Goal: Task Accomplishment & Management: Use online tool/utility

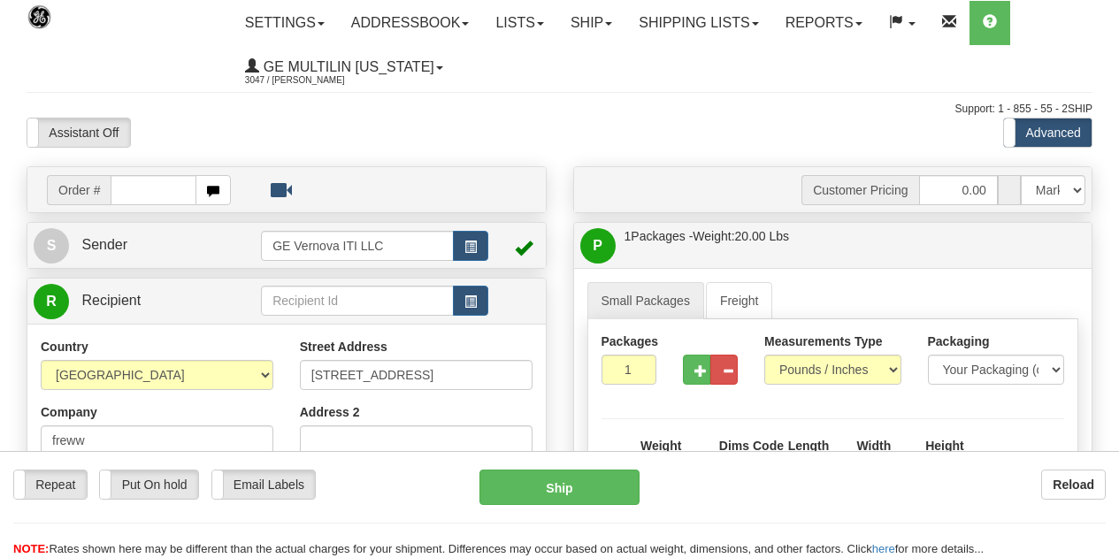
select select "CA"
select select "ON"
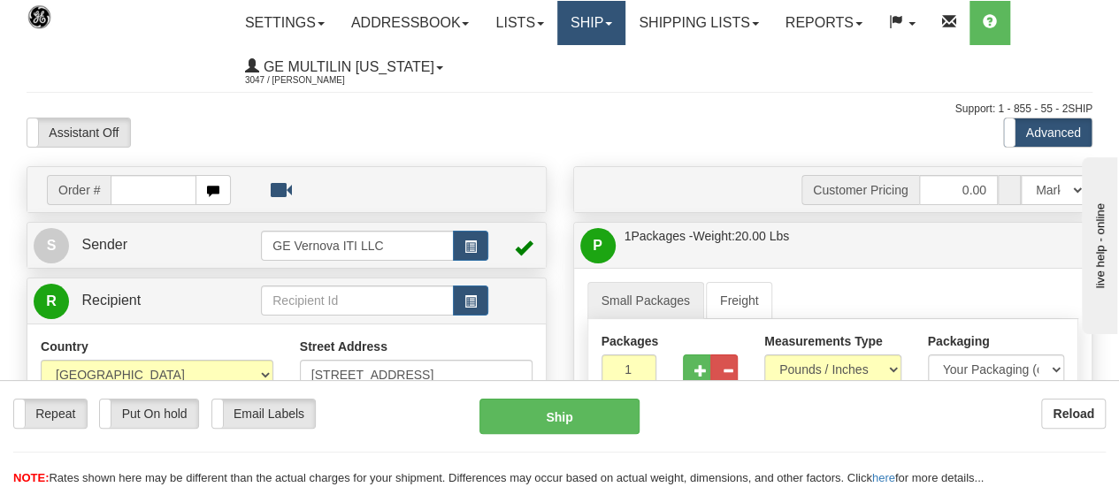
click at [595, 29] on link "Ship" at bounding box center [591, 23] width 68 height 44
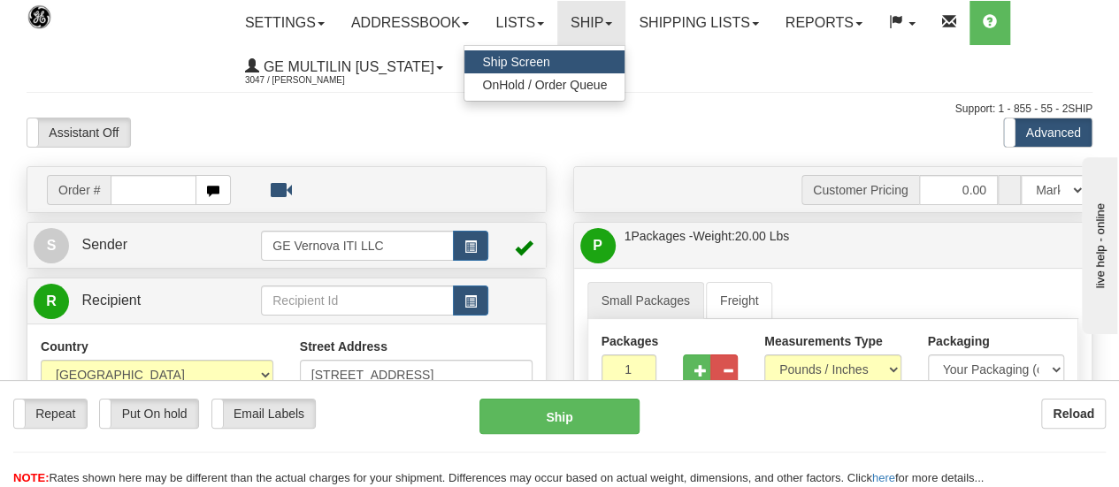
click at [521, 64] on span "Ship Screen" at bounding box center [515, 62] width 67 height 14
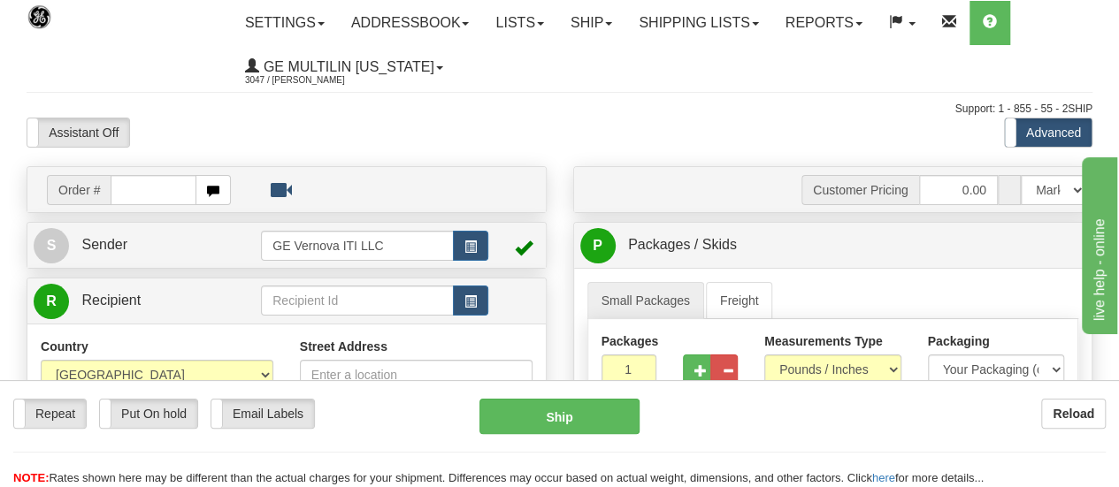
click at [138, 197] on input "text" at bounding box center [154, 190] width 86 height 30
type input "86684678"
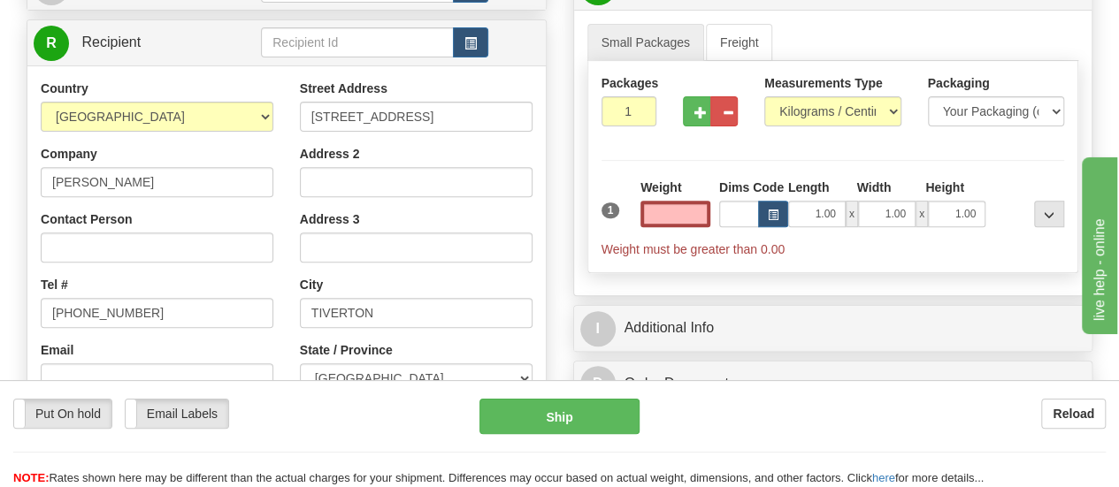
scroll to position [265, 0]
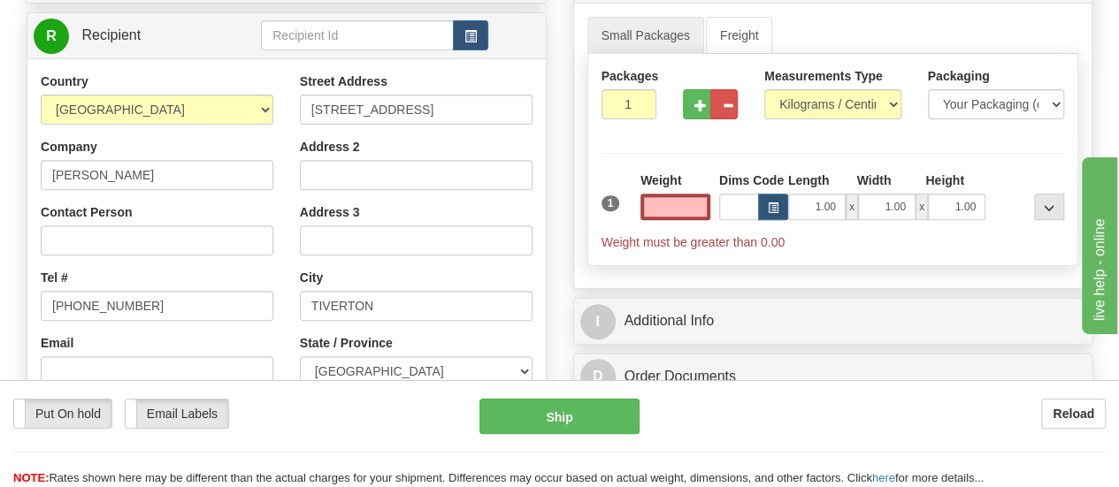
click at [692, 204] on input "text" at bounding box center [676, 207] width 70 height 27
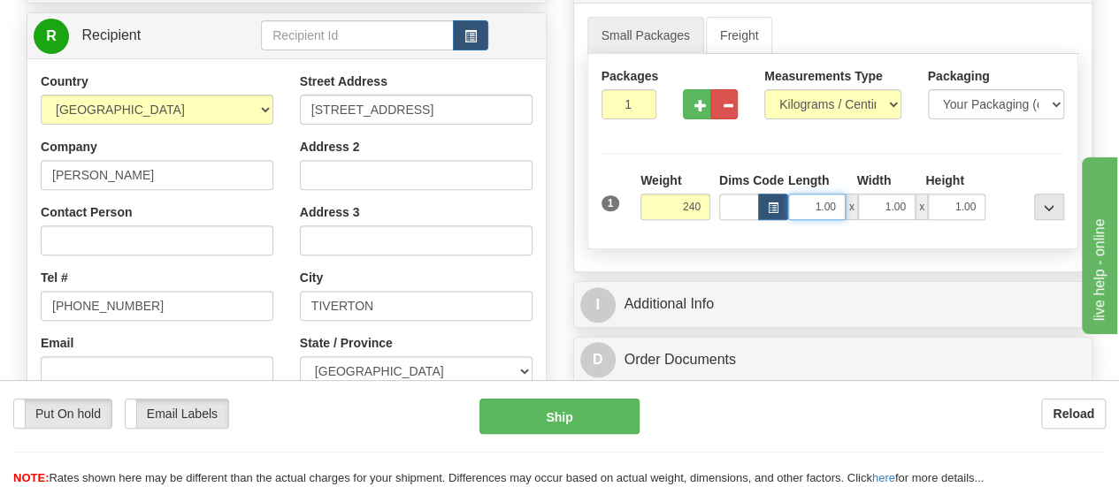
type input "240.00"
drag, startPoint x: 793, startPoint y: 198, endPoint x: 802, endPoint y: 198, distance: 9.7
click at [793, 198] on input "1.00" at bounding box center [817, 207] width 58 height 27
drag, startPoint x: 805, startPoint y: 198, endPoint x: 869, endPoint y: 201, distance: 63.8
click at [869, 201] on div "1.00 x 1.00 x 1.00" at bounding box center [886, 207] width 197 height 27
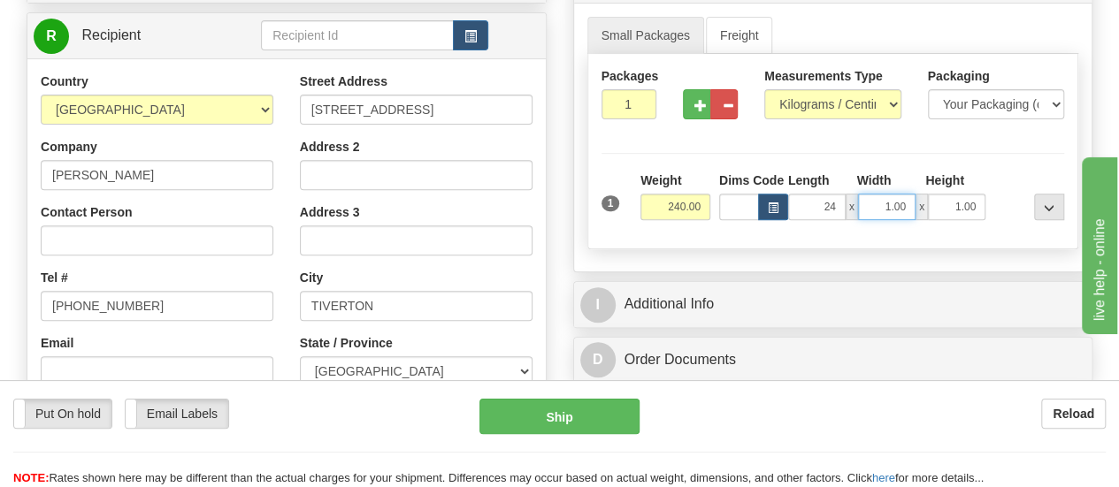
type input "24.00"
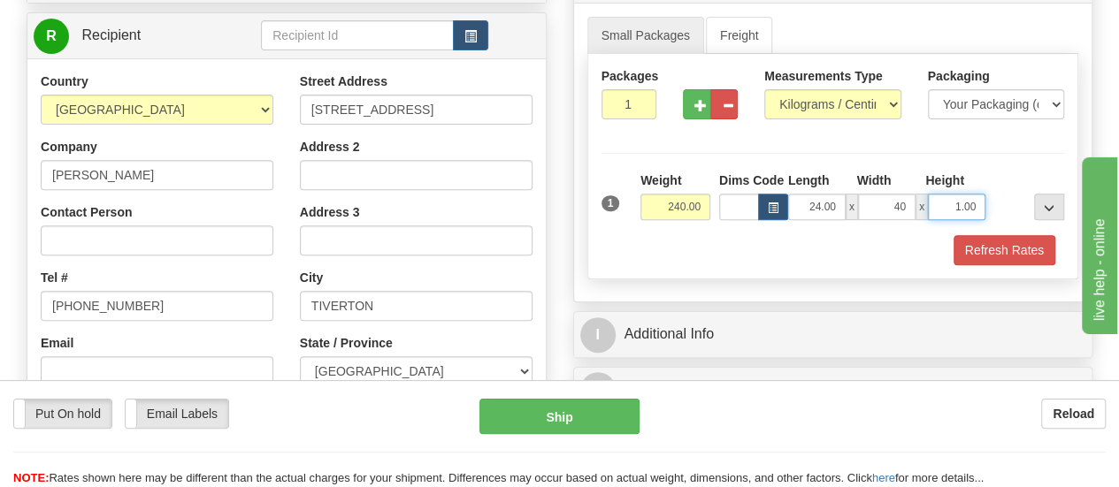
type input "40.00"
click at [829, 99] on select "Pounds / Inches Kilograms / Centimeters" at bounding box center [832, 104] width 137 height 30
select select "0"
click at [764, 89] on select "Pounds / Inches Kilograms / Centimeters" at bounding box center [832, 104] width 137 height 30
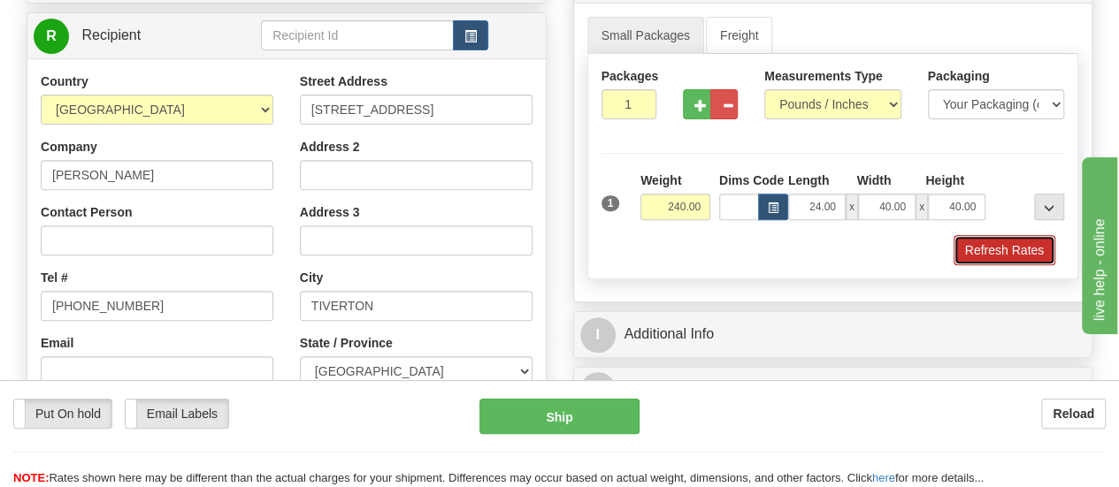
click at [986, 246] on button "Refresh Rates" at bounding box center [1005, 250] width 102 height 30
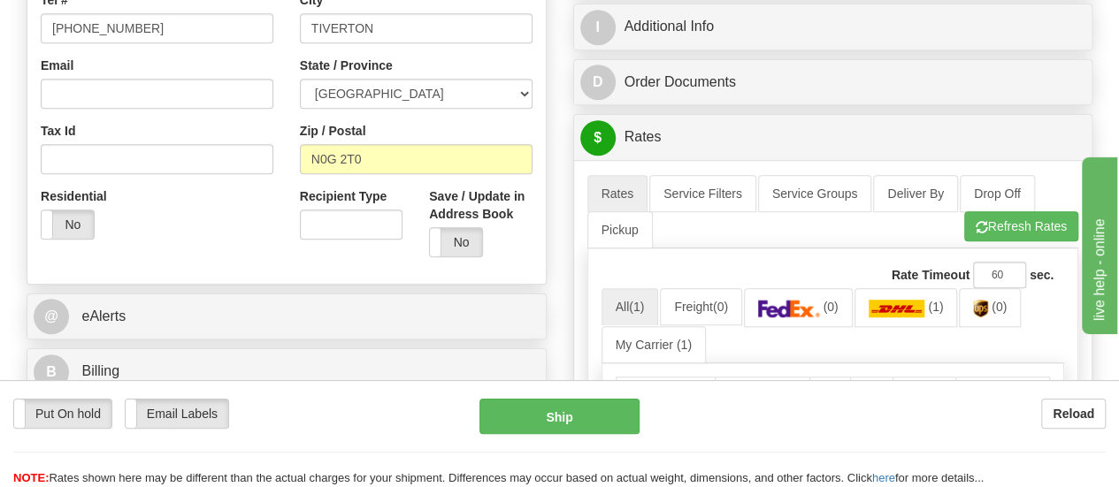
scroll to position [619, 0]
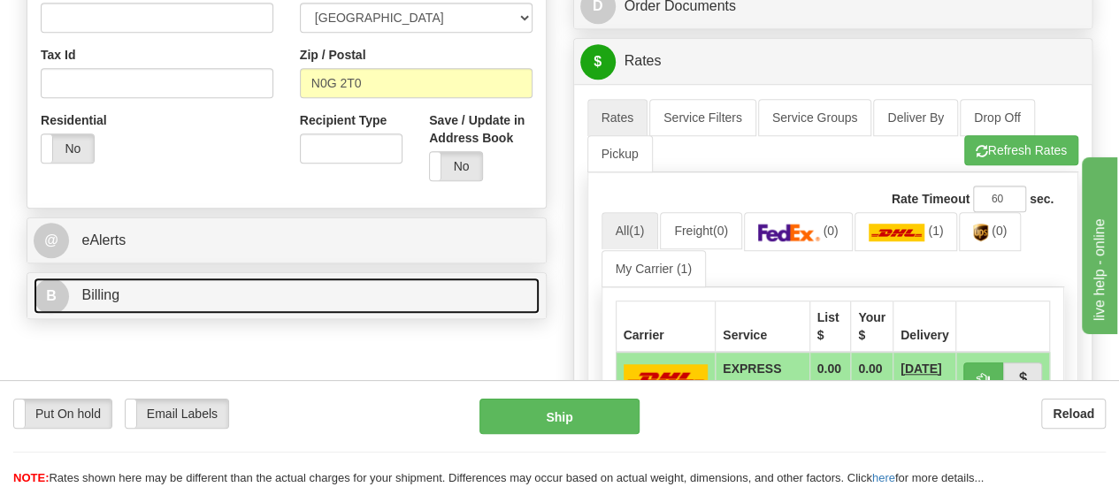
click at [172, 297] on link "B Billing" at bounding box center [287, 296] width 506 height 36
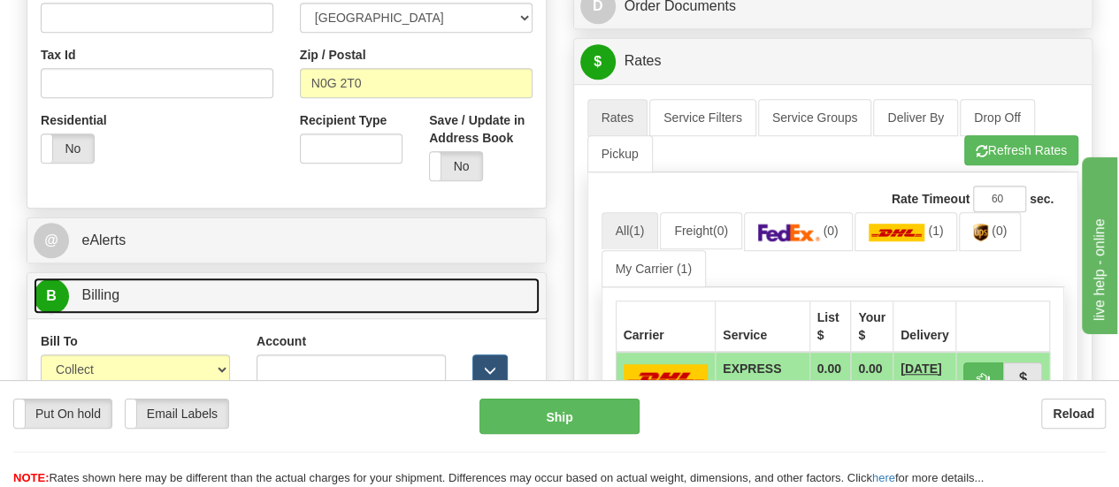
scroll to position [708, 0]
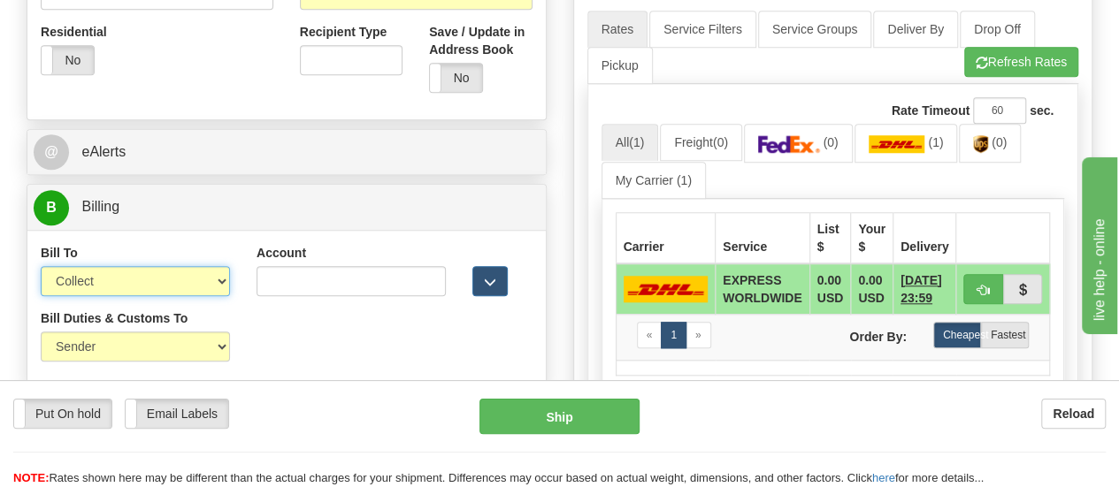
click at [217, 280] on select "Sender Recipient Third Party Collect" at bounding box center [135, 281] width 189 height 30
select select "1"
click at [41, 266] on select "Sender Recipient Third Party Collect" at bounding box center [135, 281] width 189 height 30
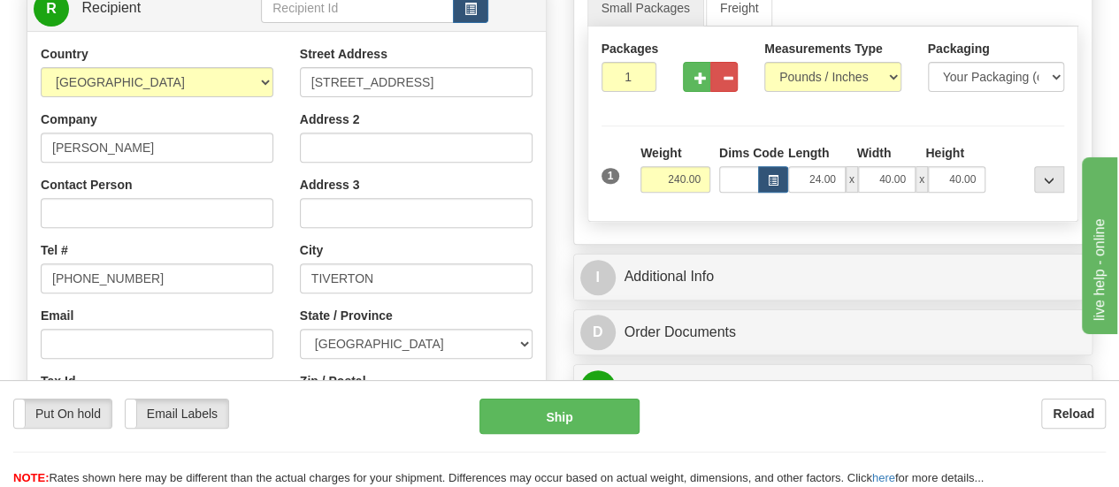
scroll to position [265, 0]
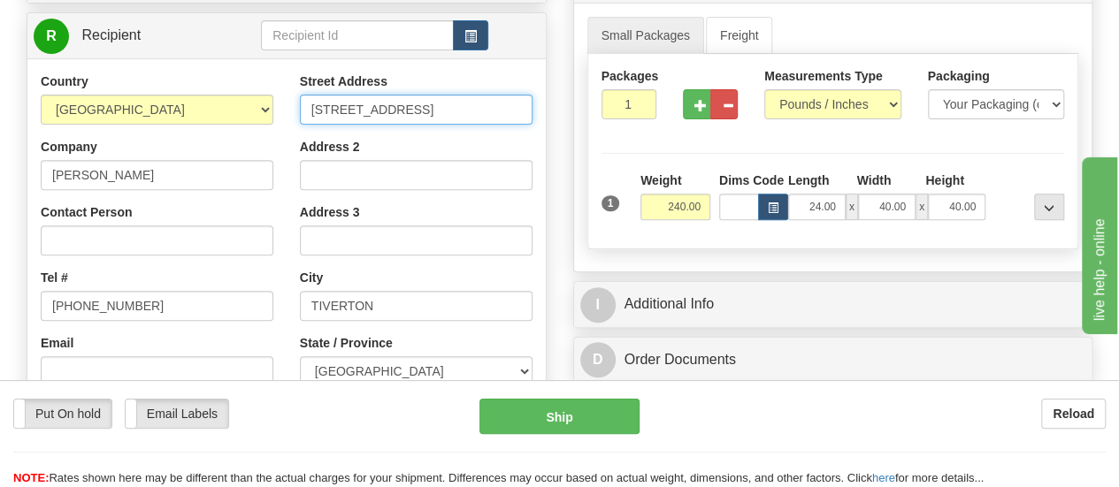
drag, startPoint x: 395, startPoint y: 109, endPoint x: 303, endPoint y: 107, distance: 91.1
click at [303, 107] on input "[STREET_ADDRESS]" at bounding box center [416, 110] width 233 height 30
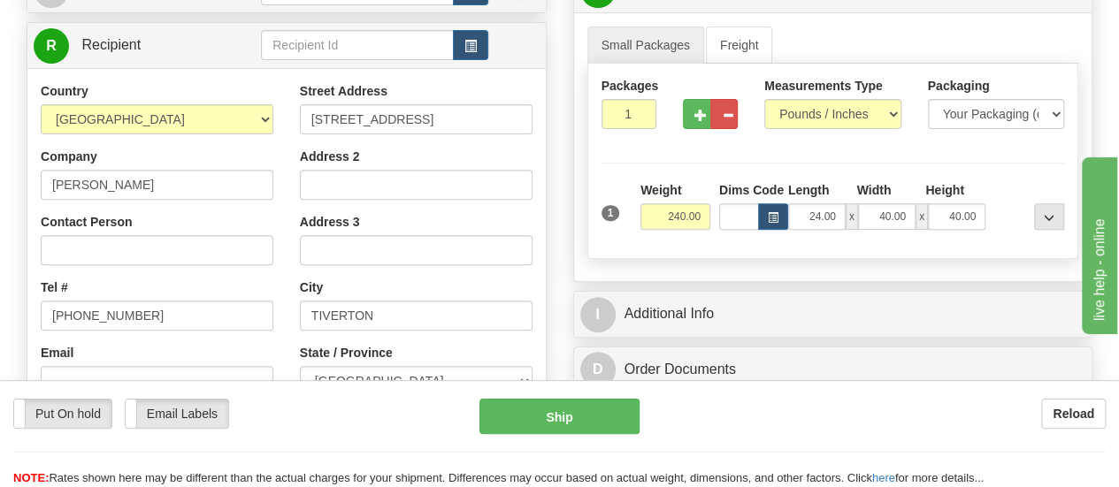
scroll to position [177, 0]
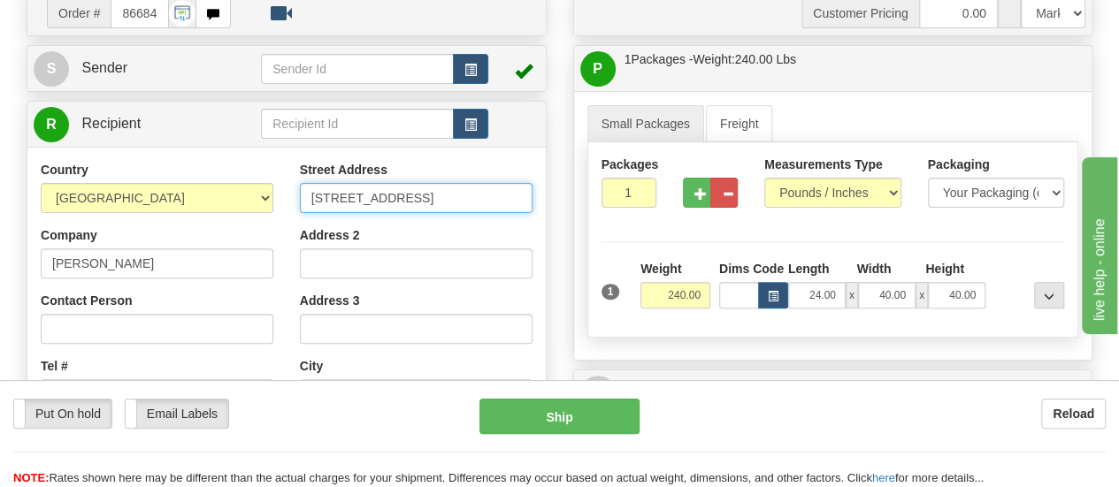
click at [405, 199] on input "[STREET_ADDRESS]" at bounding box center [416, 198] width 233 height 30
click at [396, 197] on input "[STREET_ADDRESS]" at bounding box center [416, 198] width 233 height 30
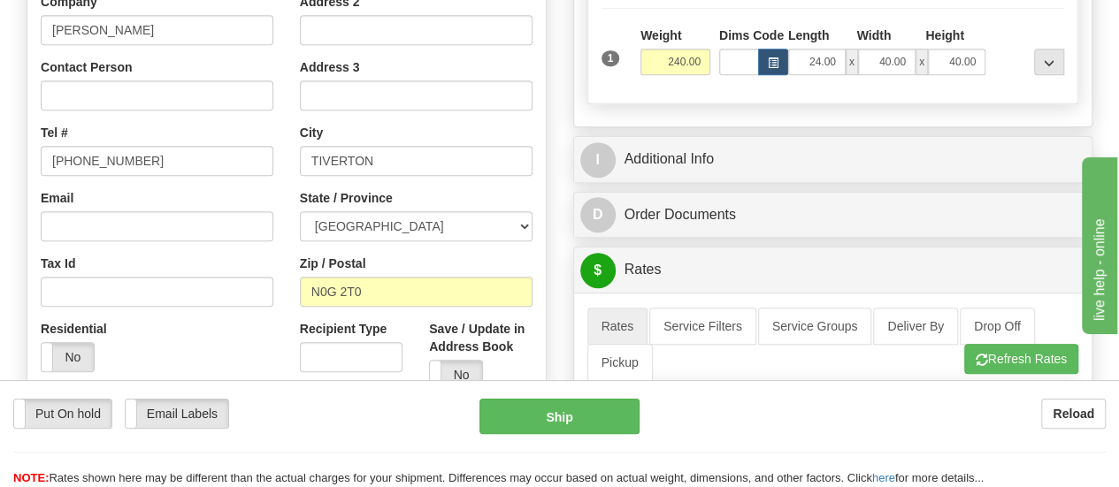
scroll to position [265, 0]
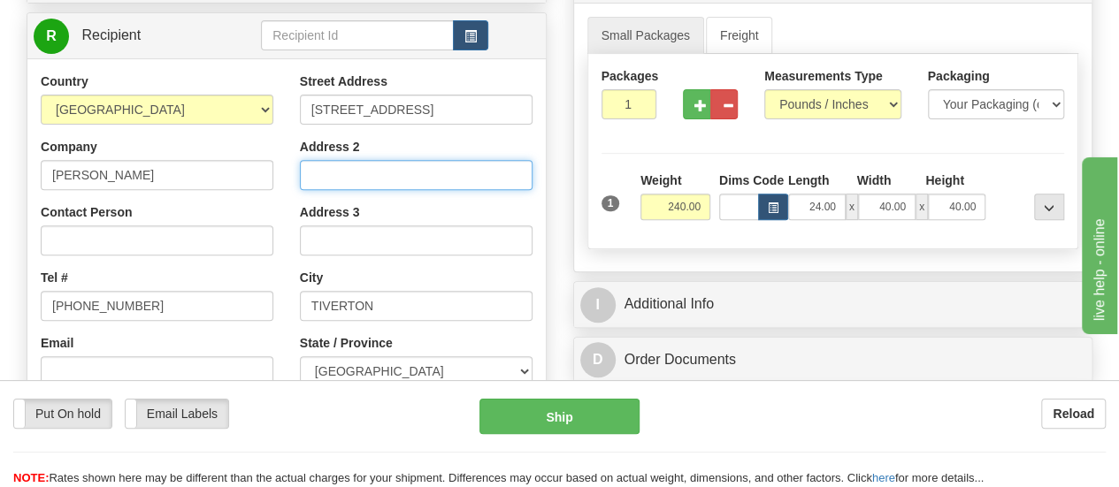
click at [387, 173] on input "Address 2" at bounding box center [416, 175] width 233 height 30
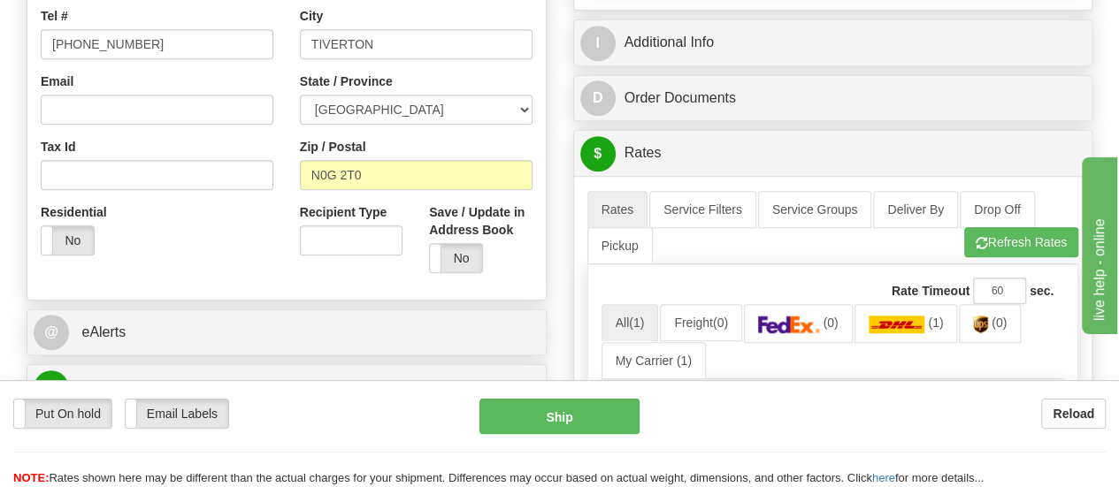
scroll to position [531, 0]
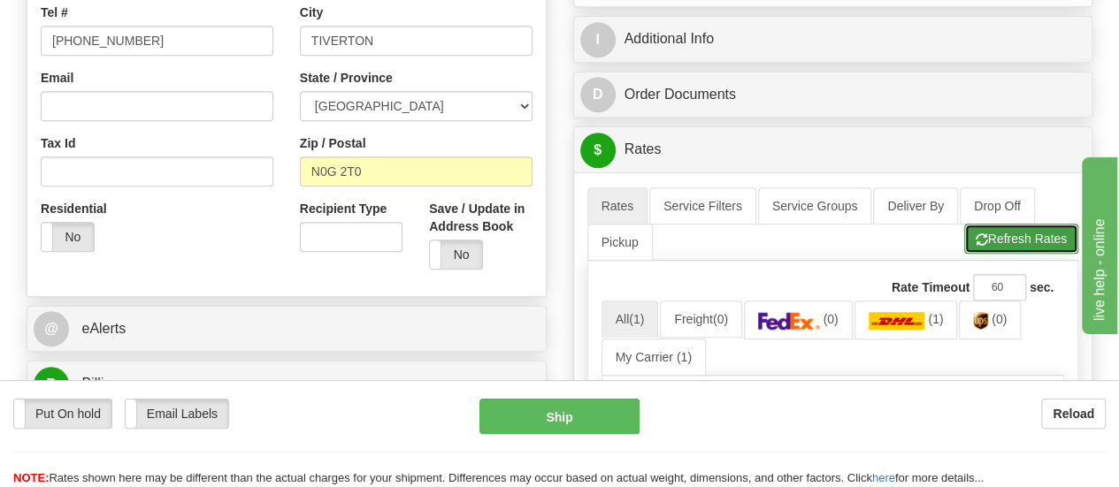
click at [1024, 238] on button "Refresh Rates" at bounding box center [1021, 239] width 114 height 30
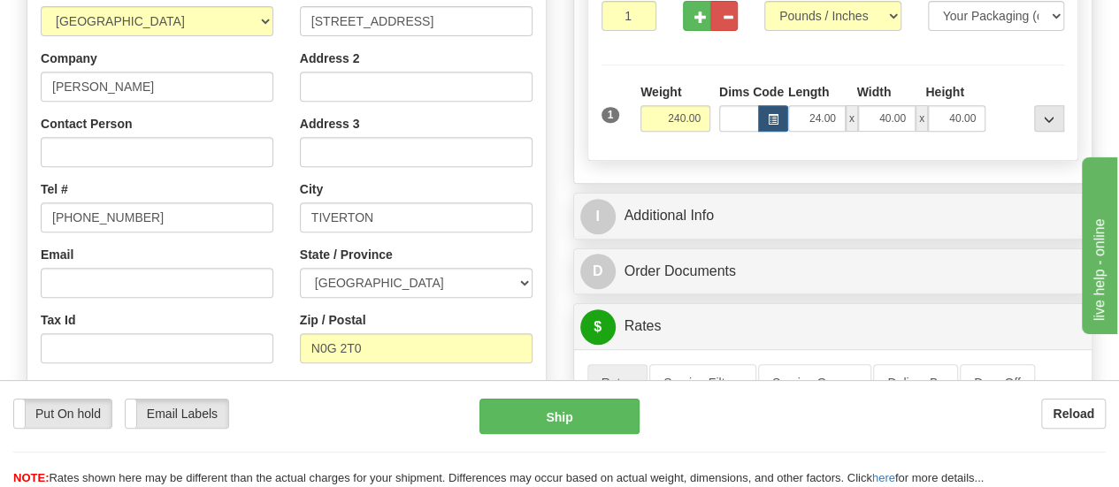
scroll to position [442, 0]
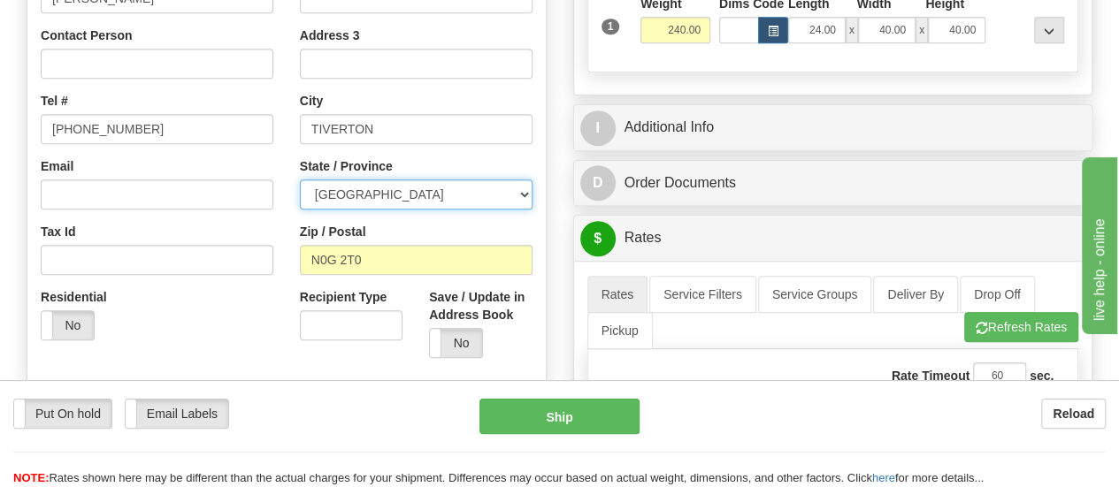
click at [530, 194] on select "[GEOGRAPHIC_DATA] [GEOGRAPHIC_DATA] [GEOGRAPHIC_DATA] [GEOGRAPHIC_DATA] [GEOGRA…" at bounding box center [416, 195] width 233 height 30
click at [300, 180] on select "[GEOGRAPHIC_DATA] [GEOGRAPHIC_DATA] [GEOGRAPHIC_DATA] [GEOGRAPHIC_DATA] [GEOGRA…" at bounding box center [416, 195] width 233 height 30
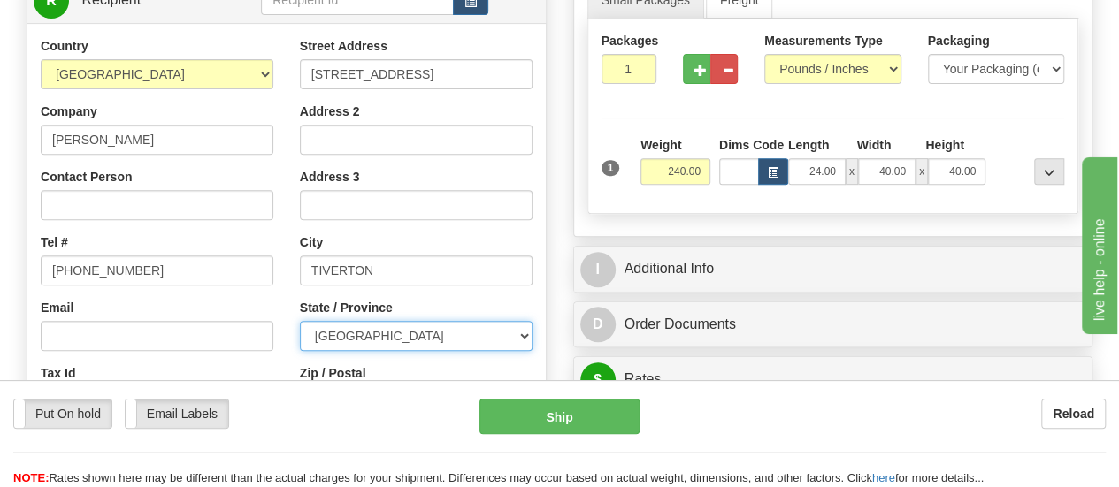
scroll to position [265, 0]
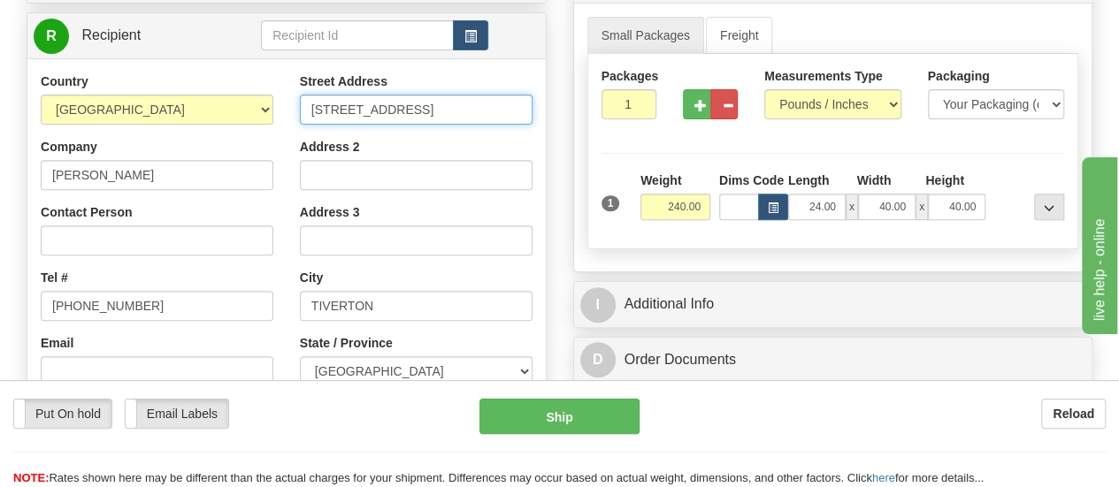
drag, startPoint x: 423, startPoint y: 111, endPoint x: 387, endPoint y: 107, distance: 35.6
click at [387, 107] on input "[STREET_ADDRESS]" at bounding box center [416, 110] width 233 height 30
type input "[STREET_ADDRESS]"
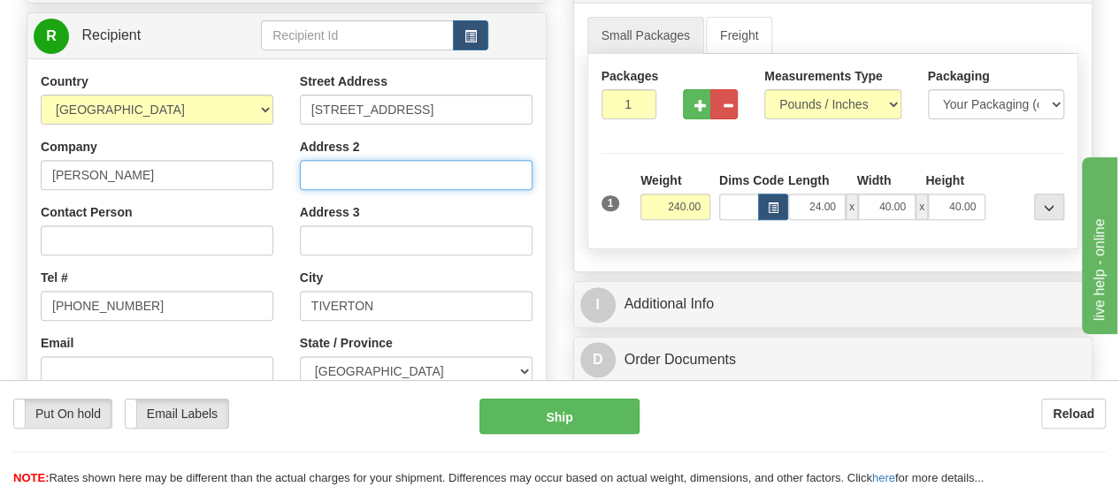
click at [325, 169] on input "Address 2" at bounding box center [416, 175] width 233 height 30
click at [311, 173] on input "ROUTE" at bounding box center [416, 175] width 233 height 30
click at [431, 171] on input "RURAL ROUTE" at bounding box center [416, 175] width 233 height 30
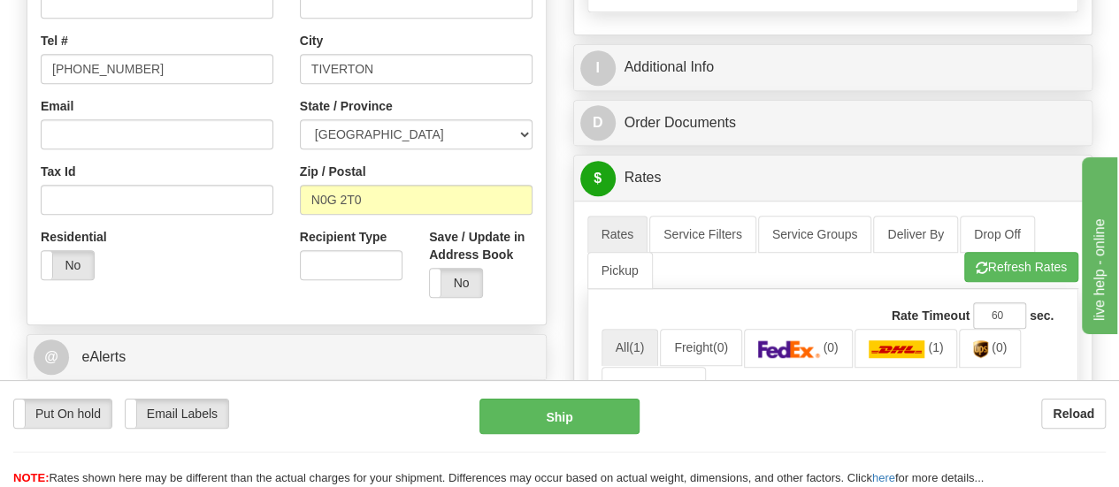
scroll to position [531, 0]
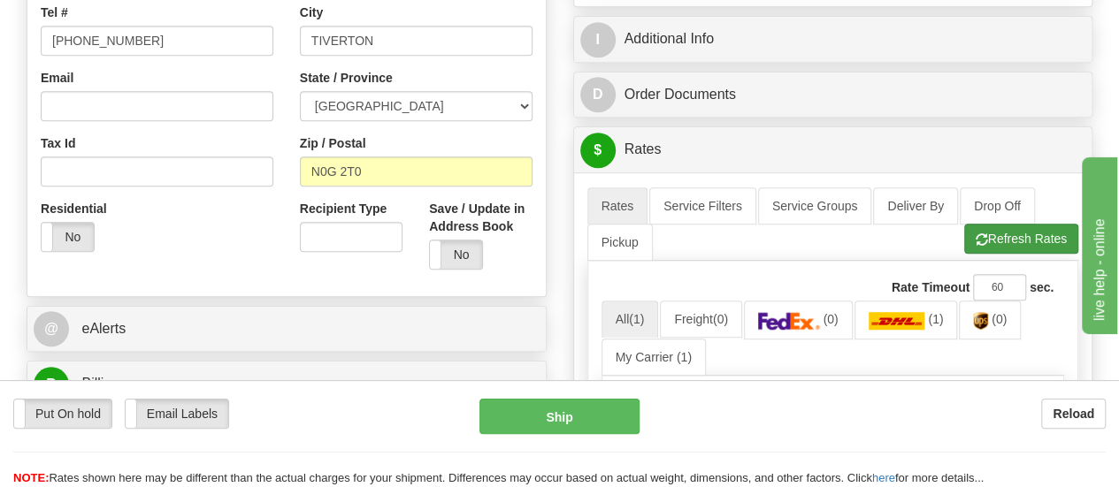
type input "RURAL ROUTE 2"
click at [993, 229] on button "Refresh Rates" at bounding box center [1021, 239] width 114 height 30
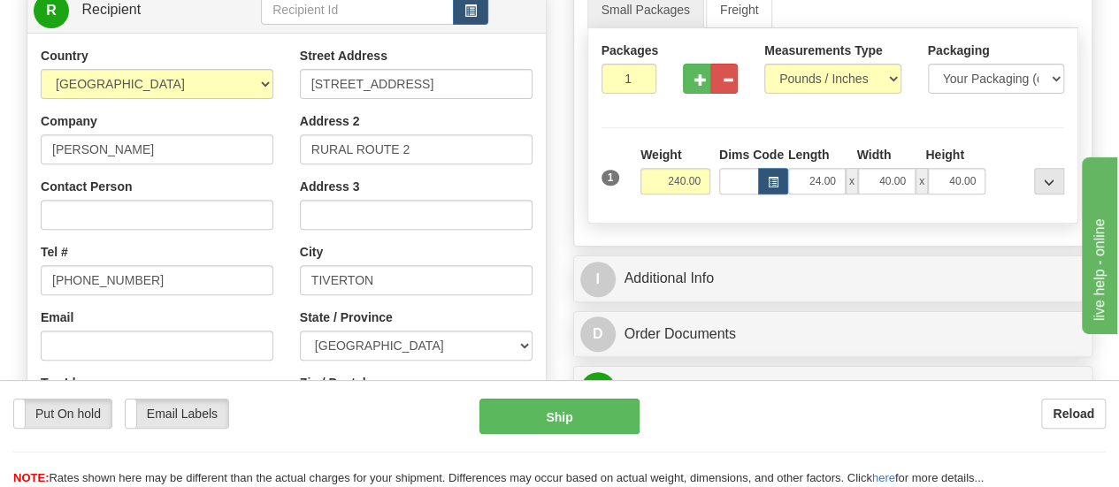
scroll to position [354, 0]
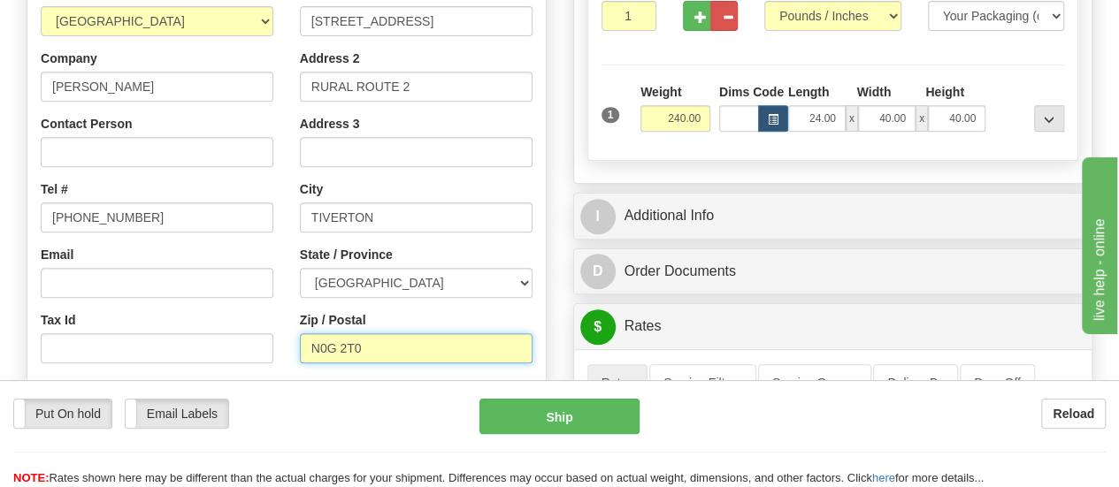
click at [372, 346] on input "N0G 2T0" at bounding box center [416, 349] width 233 height 30
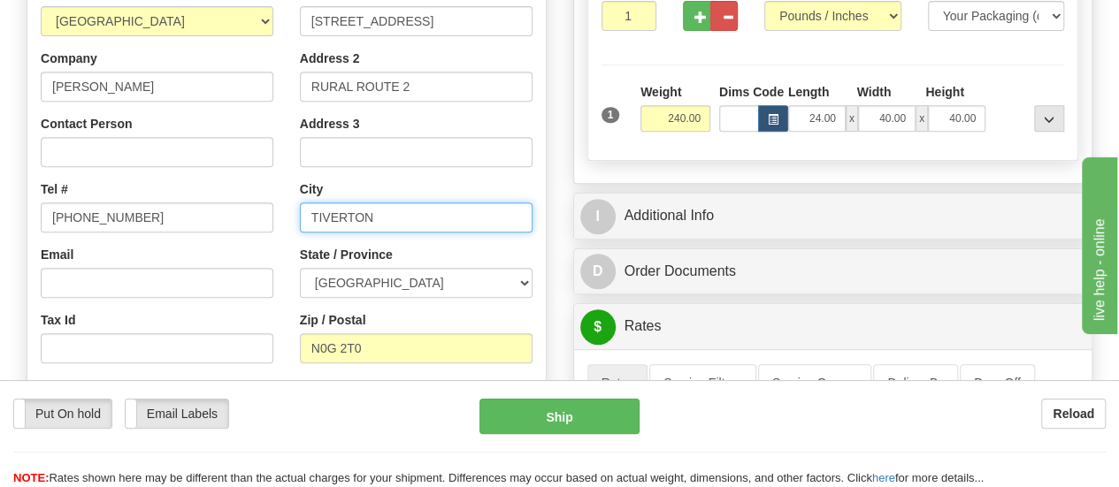
click at [421, 215] on input "TIVERTON" at bounding box center [416, 218] width 233 height 30
drag, startPoint x: 404, startPoint y: 215, endPoint x: 225, endPoint y: 198, distance: 180.4
click at [225, 198] on div "Country [GEOGRAPHIC_DATA] [GEOGRAPHIC_DATA] [GEOGRAPHIC_DATA] [GEOGRAPHIC_DATA]…" at bounding box center [286, 222] width 518 height 476
type input "TIVERTON"
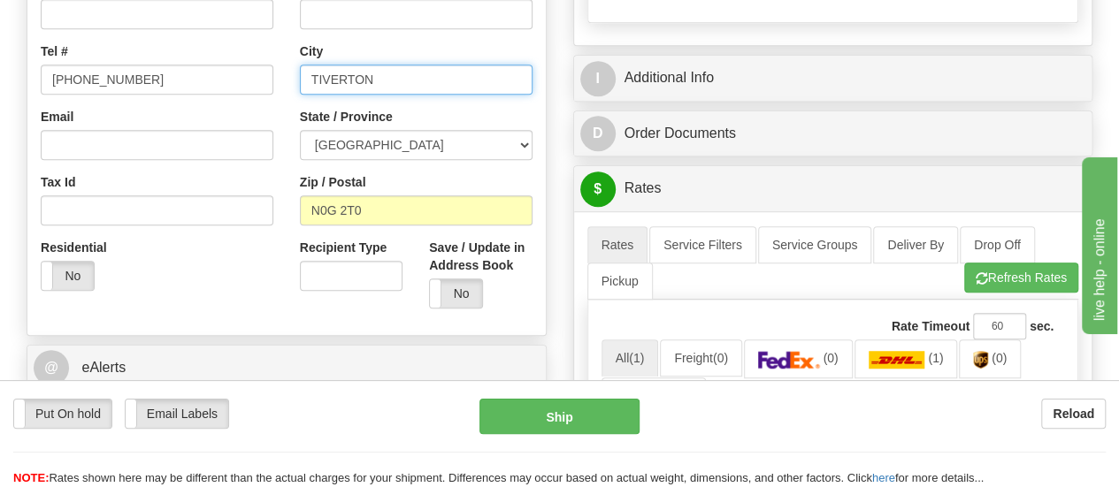
scroll to position [531, 0]
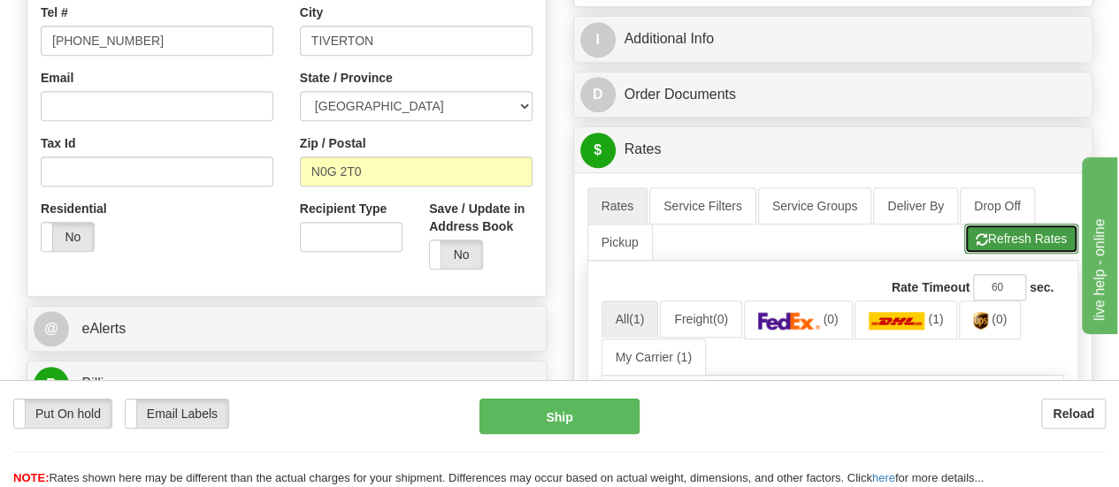
click at [1010, 234] on button "Refresh Rates" at bounding box center [1021, 239] width 114 height 30
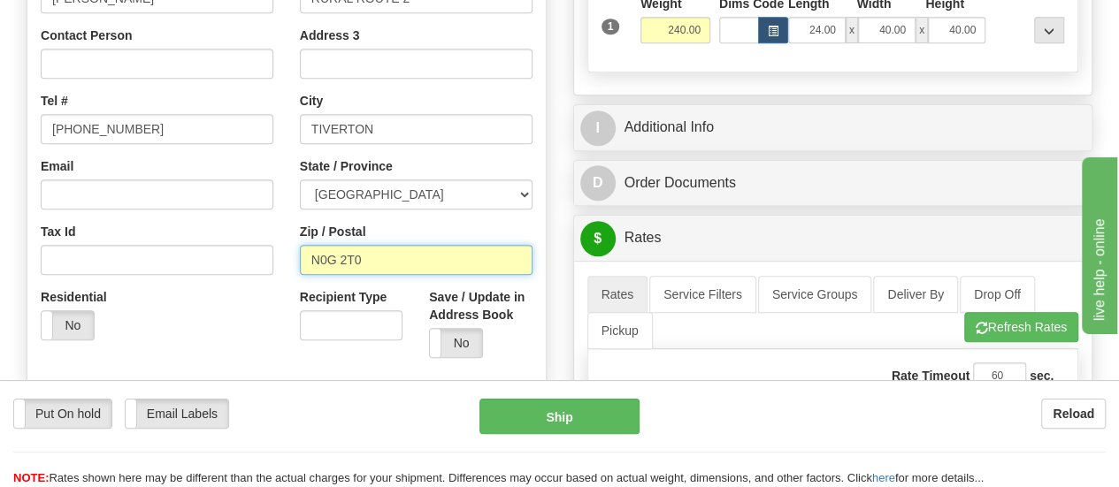
click at [381, 257] on input "N0G 2T0" at bounding box center [416, 260] width 233 height 30
type input "N0G 2T1"
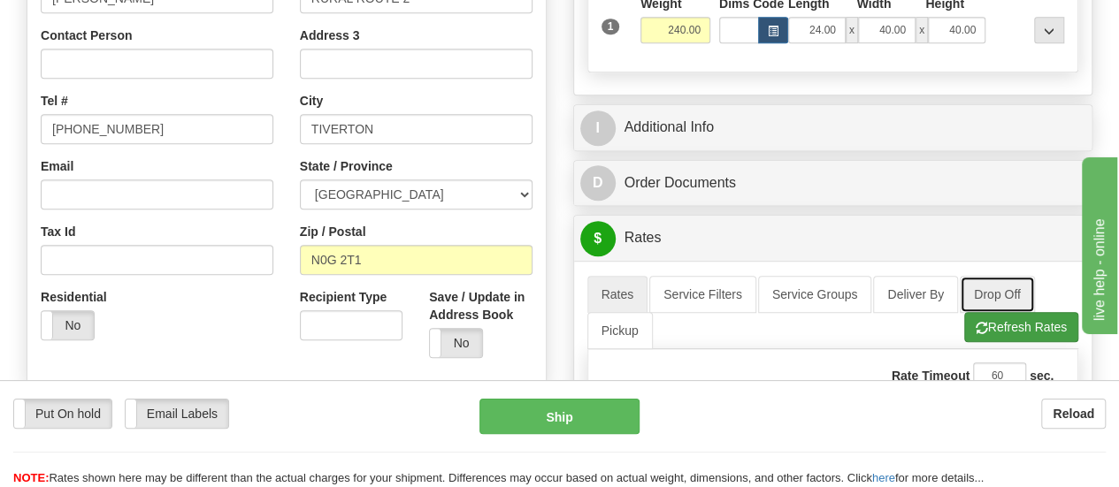
click at [1013, 308] on ul "Rates Service Filters Service Groups Deliver By Drop Off Pickup Refresh Rates C…" at bounding box center [833, 312] width 492 height 73
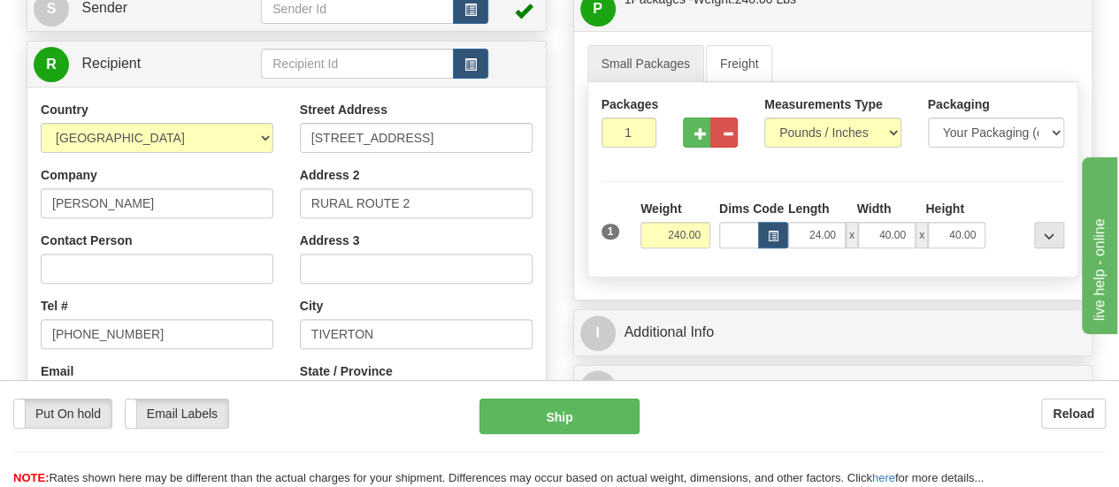
scroll to position [265, 0]
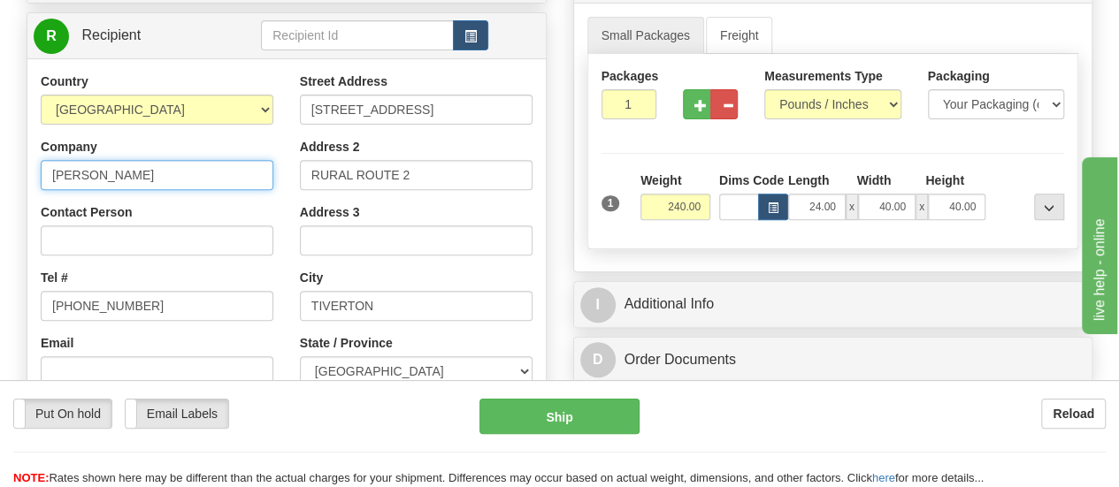
click at [138, 172] on input "[PERSON_NAME]" at bounding box center [157, 175] width 233 height 30
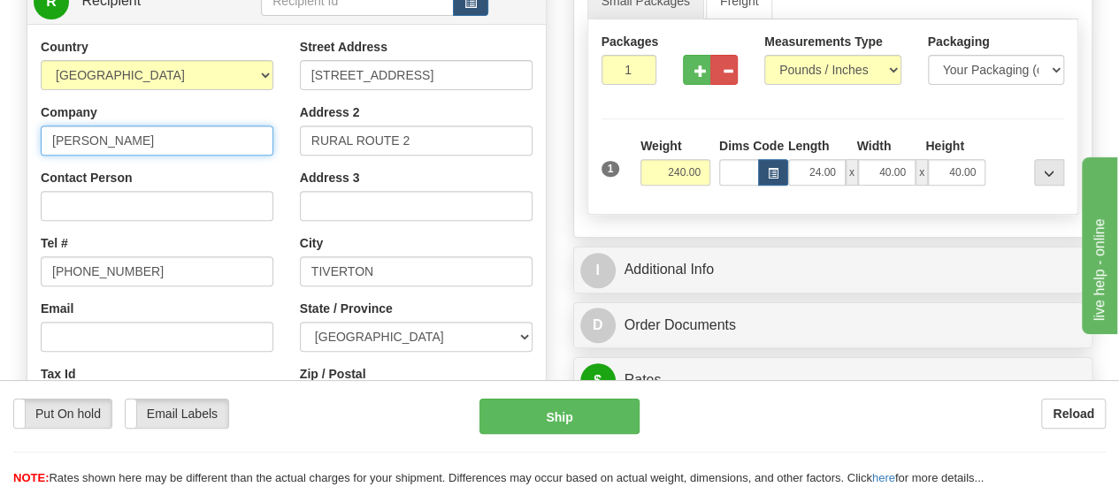
scroll to position [354, 0]
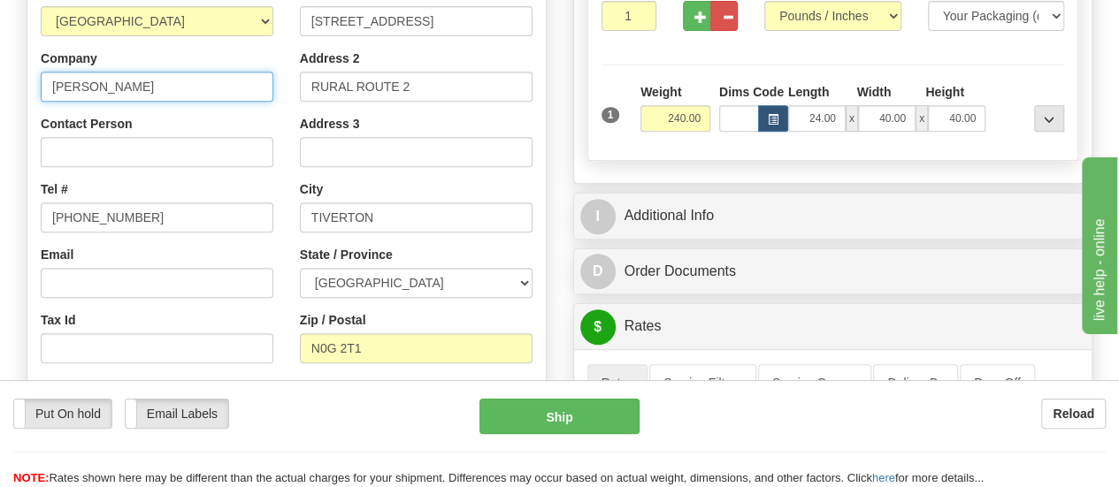
type input "[PERSON_NAME]"
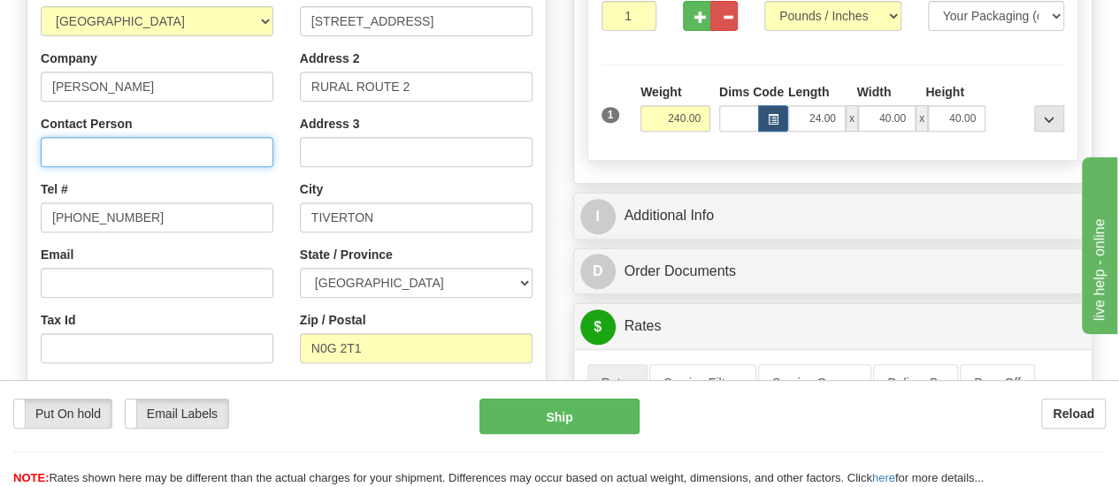
click at [119, 158] on input "Contact Person" at bounding box center [157, 152] width 233 height 30
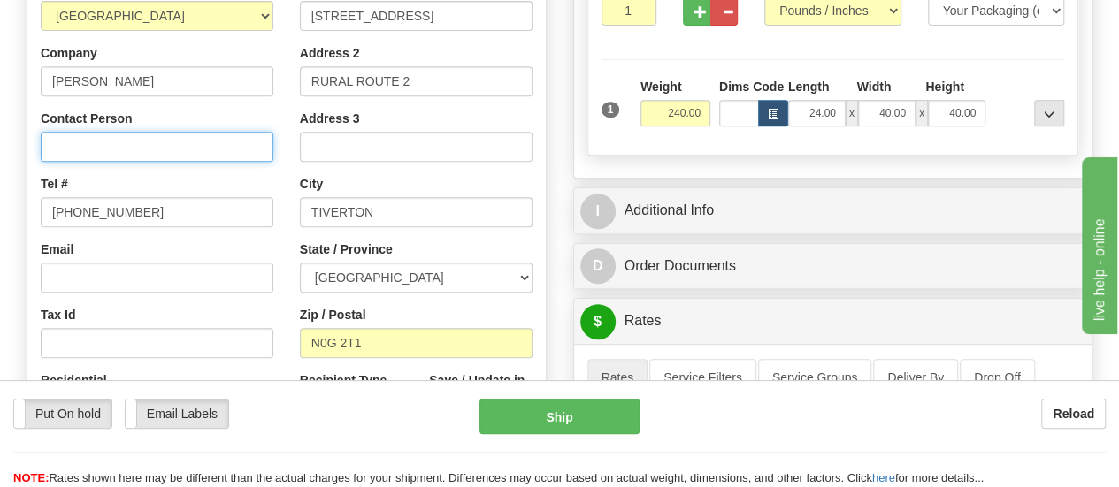
scroll to position [531, 0]
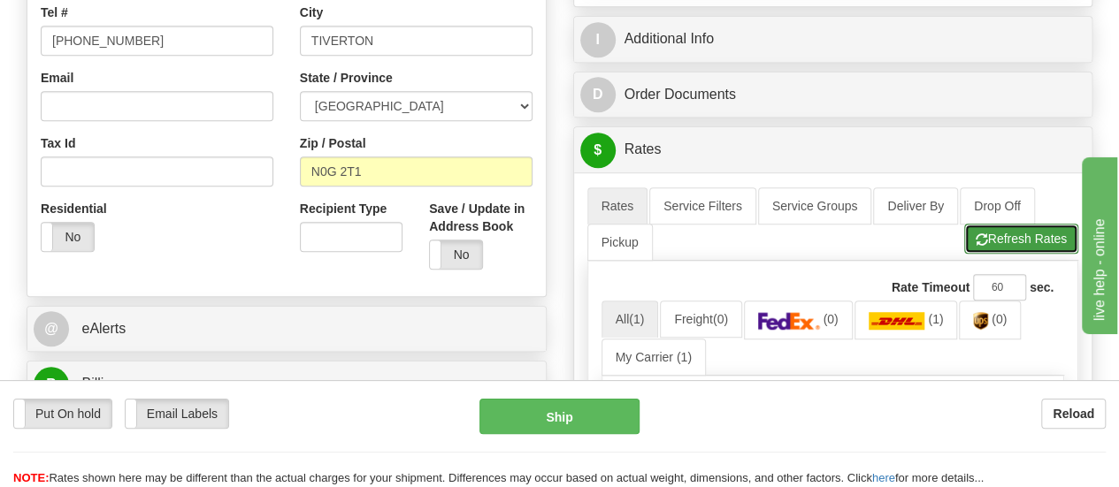
click at [1010, 241] on button "Refresh Rates" at bounding box center [1021, 239] width 114 height 30
click at [1001, 230] on button "Refresh Rates" at bounding box center [1021, 239] width 114 height 30
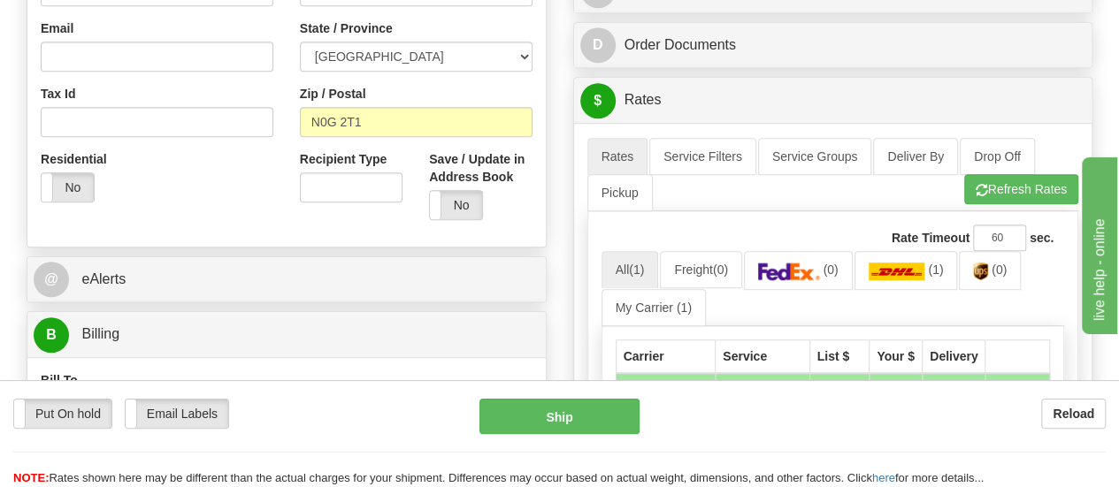
scroll to position [619, 0]
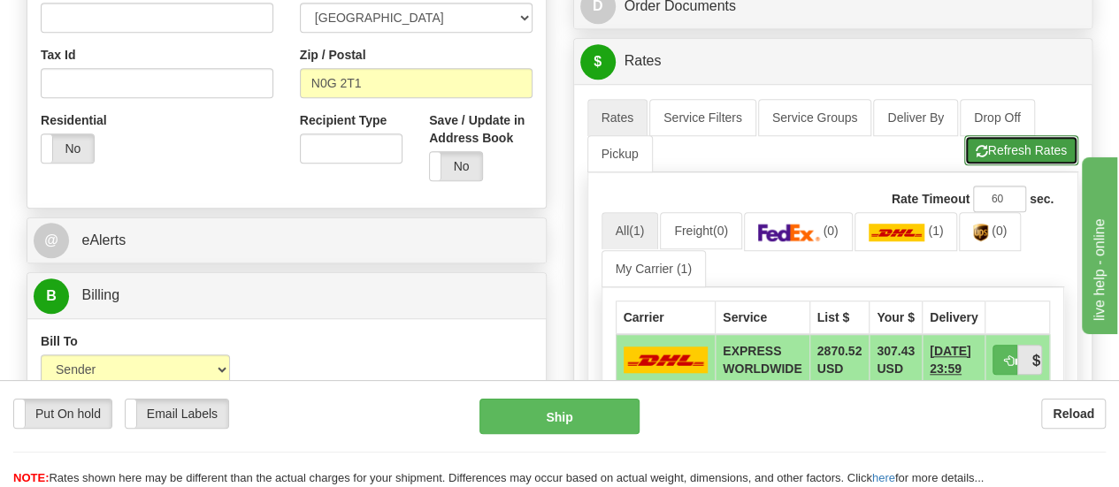
click at [1009, 148] on button "Refresh Rates" at bounding box center [1021, 150] width 114 height 30
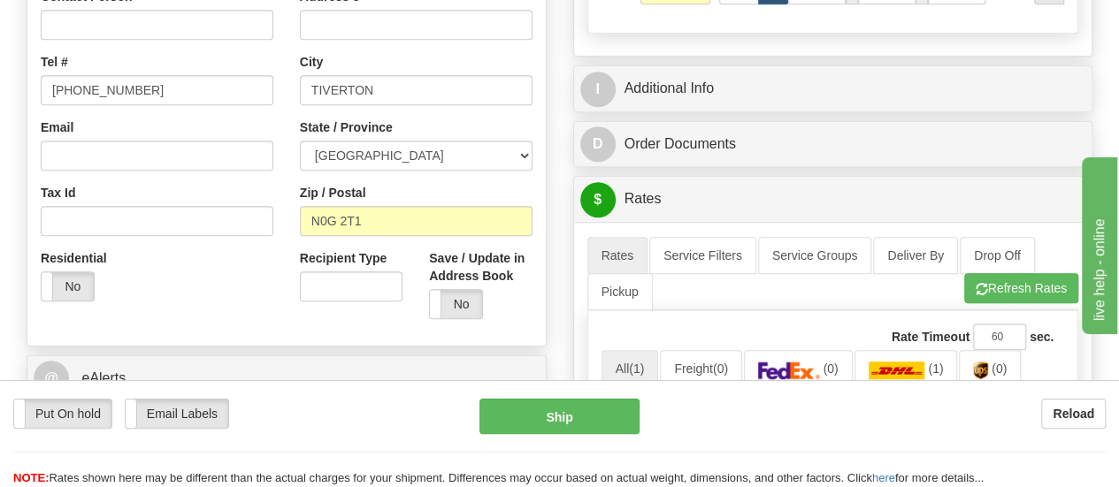
scroll to position [442, 0]
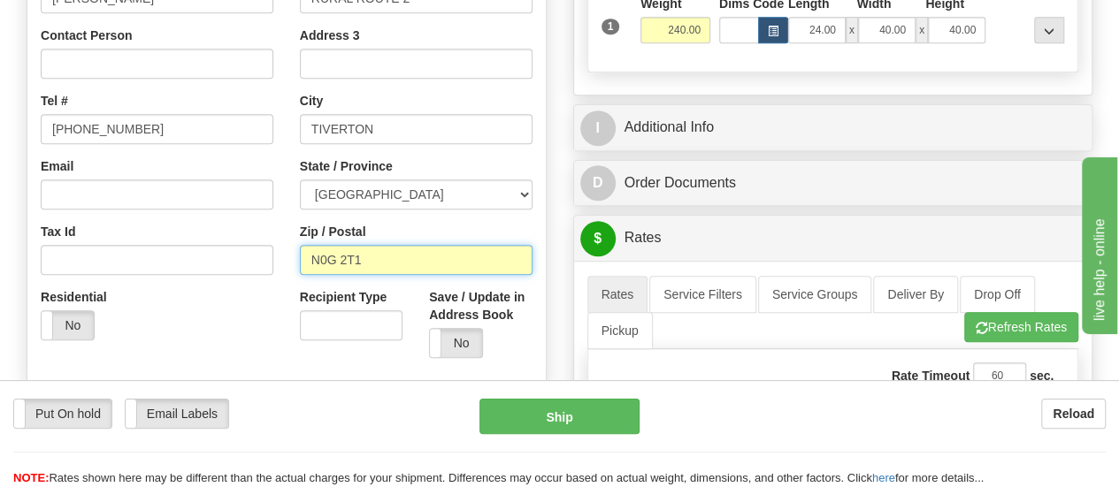
drag, startPoint x: 373, startPoint y: 256, endPoint x: 405, endPoint y: 260, distance: 32.2
click at [377, 257] on input "N0G 2T1" at bounding box center [416, 260] width 233 height 30
type input "N0G 2T0"
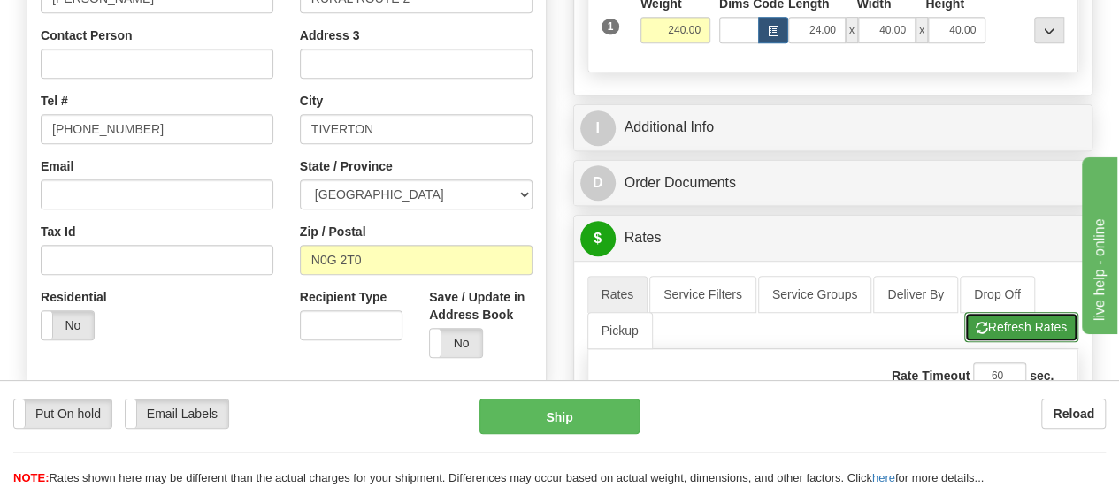
click at [1043, 325] on button "Refresh Rates" at bounding box center [1021, 327] width 114 height 30
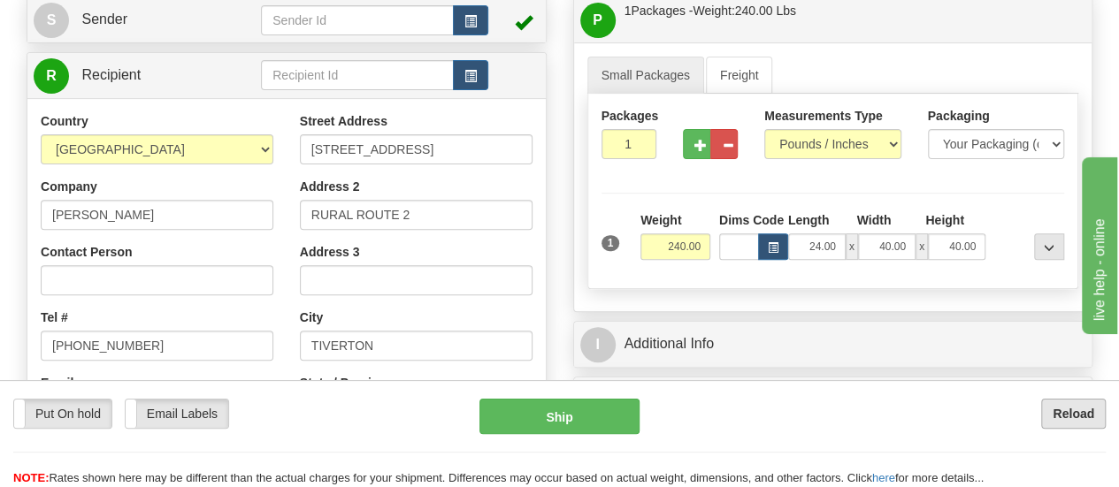
scroll to position [265, 0]
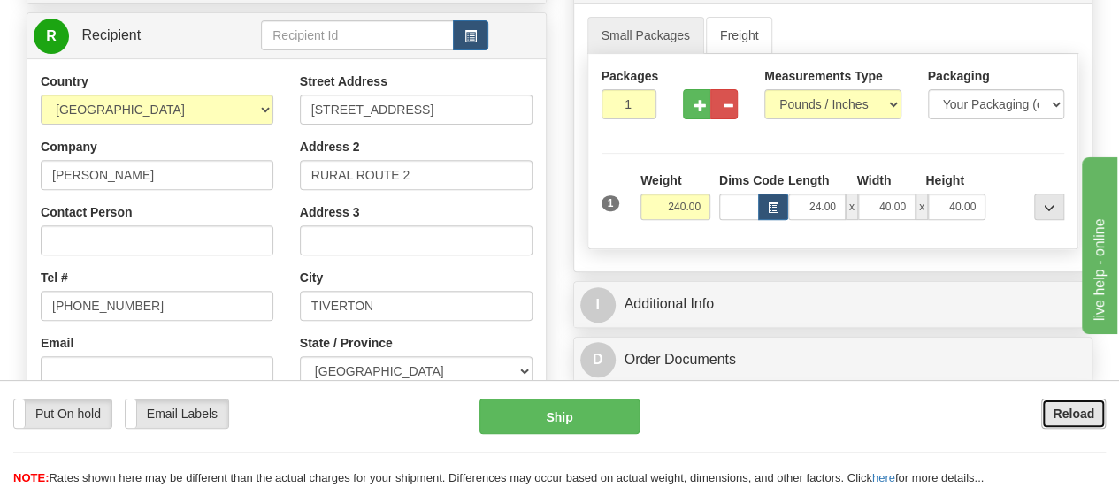
click at [1065, 411] on b "Reload" at bounding box center [1074, 414] width 42 height 14
